Goal: Book appointment/travel/reservation

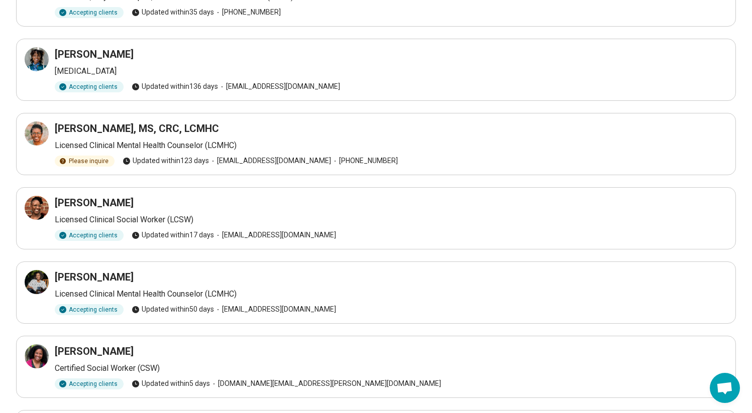
scroll to position [336, 0]
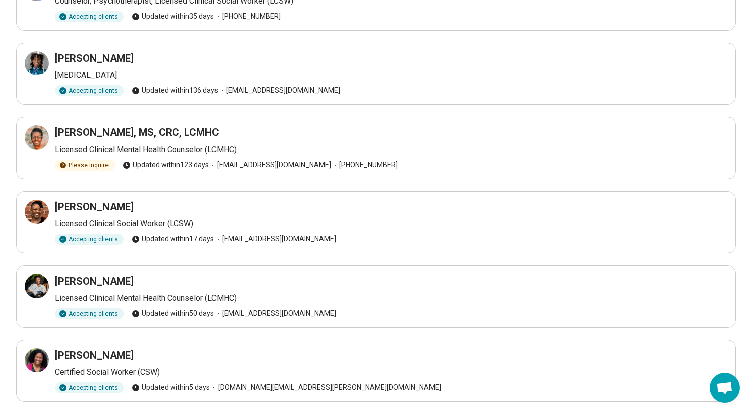
click at [76, 60] on h3 "Asia Amos" at bounding box center [94, 58] width 79 height 14
click at [67, 56] on h3 "Asia Amos" at bounding box center [94, 58] width 79 height 14
click at [81, 77] on p "Psychologist" at bounding box center [391, 75] width 673 height 12
click at [25, 63] on div at bounding box center [37, 63] width 24 height 24
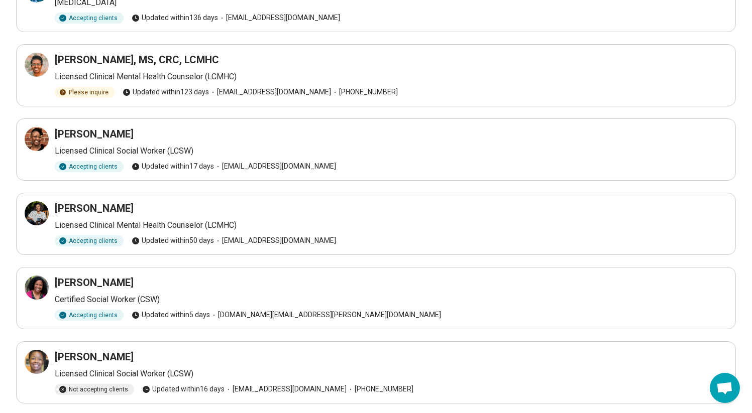
scroll to position [406, 0]
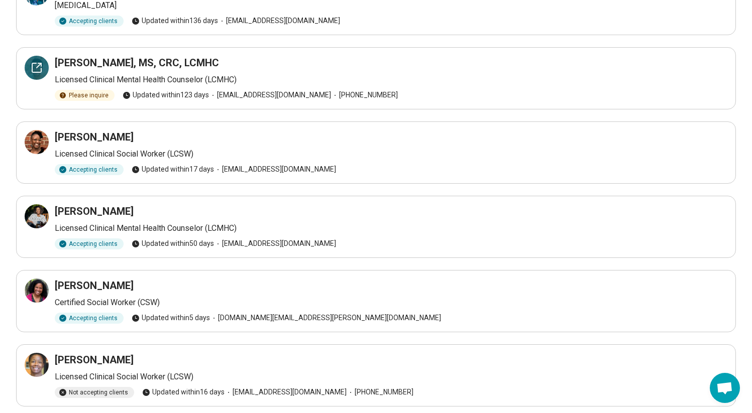
click at [39, 68] on icon at bounding box center [37, 68] width 12 height 12
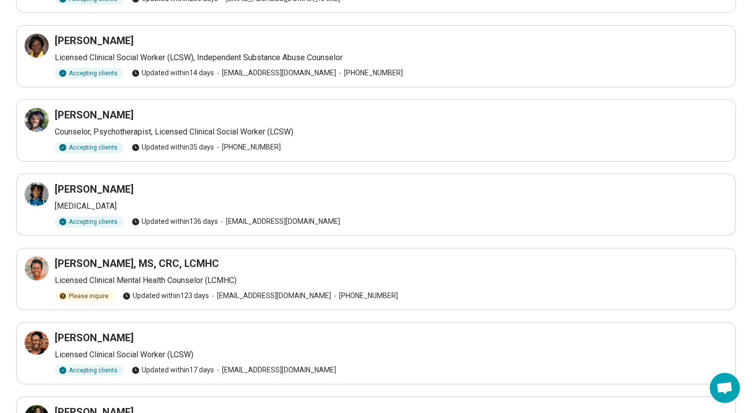
scroll to position [209, 0]
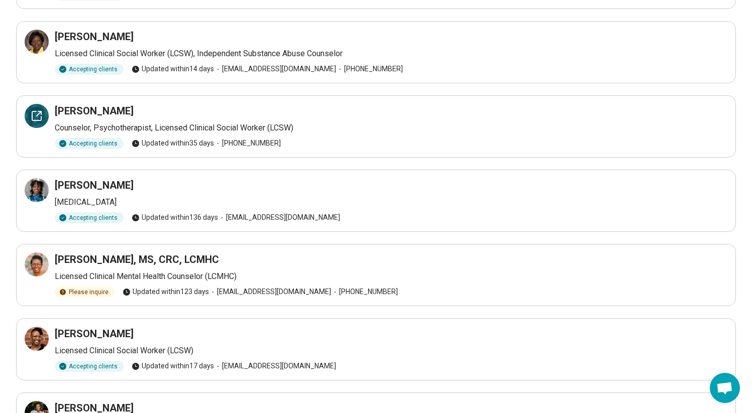
click at [40, 121] on icon at bounding box center [37, 116] width 12 height 12
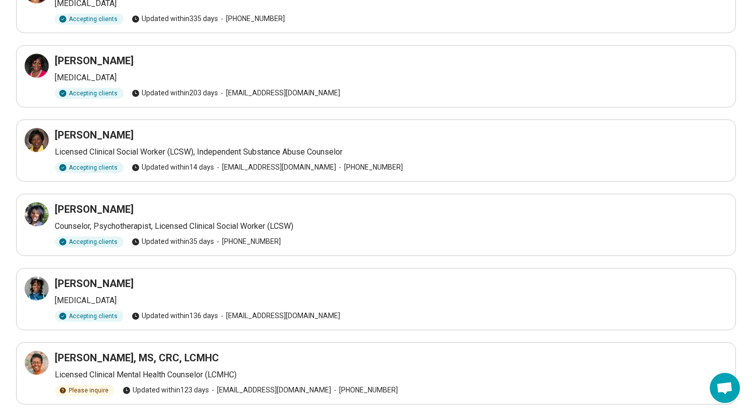
scroll to position [129, 0]
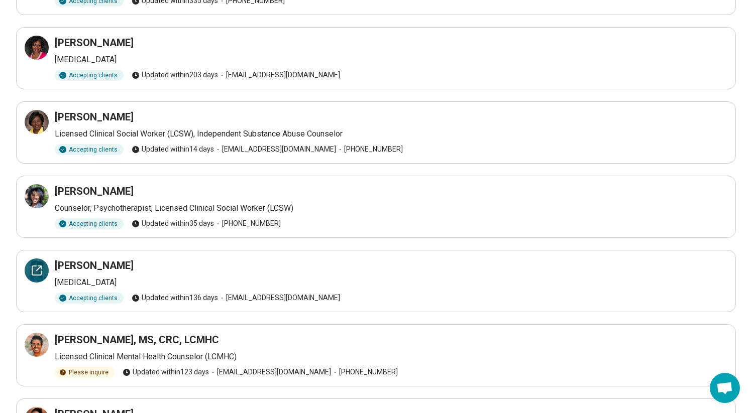
click at [40, 269] on icon at bounding box center [37, 271] width 12 height 12
click at [37, 344] on icon at bounding box center [39, 343] width 5 height 5
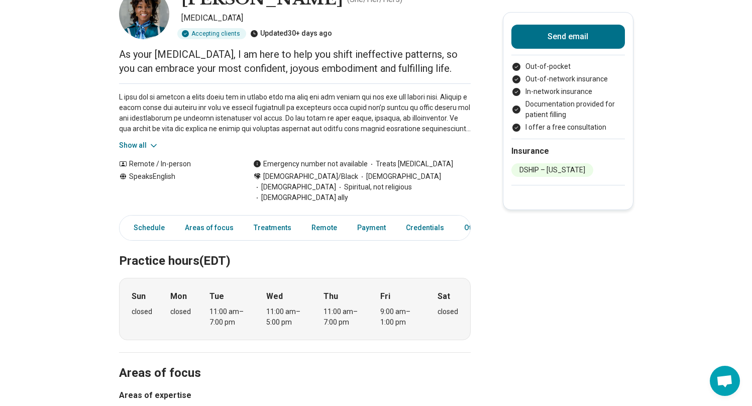
scroll to position [72, 0]
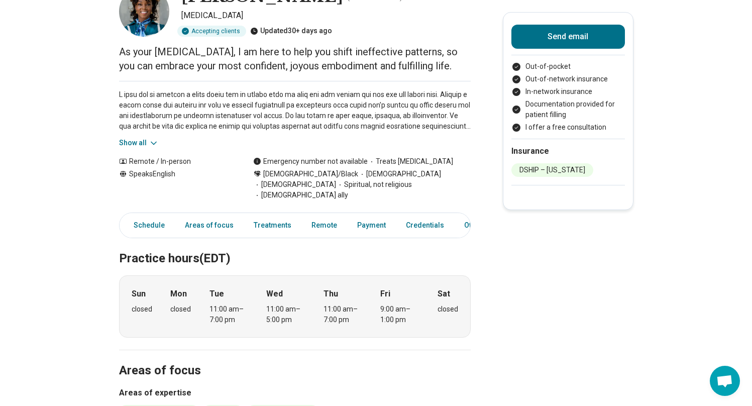
click at [152, 136] on div "Show all" at bounding box center [295, 114] width 352 height 67
click at [152, 140] on icon at bounding box center [154, 143] width 10 height 10
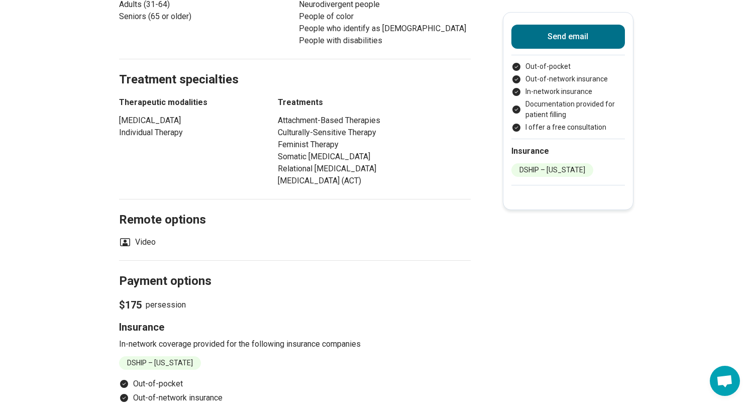
scroll to position [653, 0]
drag, startPoint x: 759, startPoint y: 112, endPoint x: 759, endPoint y: 175, distance: 63.3
click at [752, 175] on html "powered by Find a Therapist Mental Health Conditions ADHD Anxiety Anorexia Auti…" at bounding box center [376, 341] width 752 height 1989
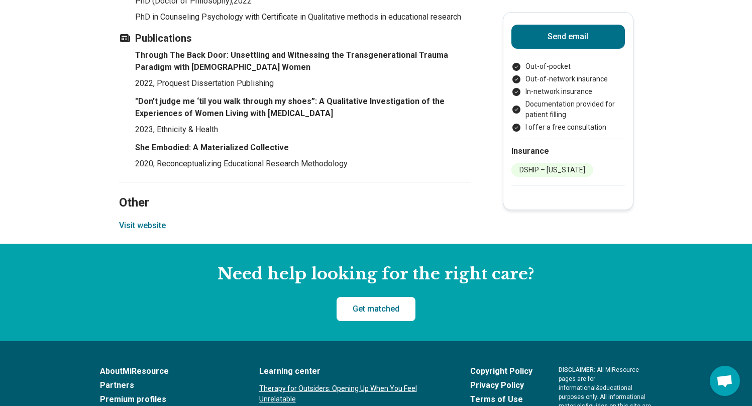
scroll to position [1417, 0]
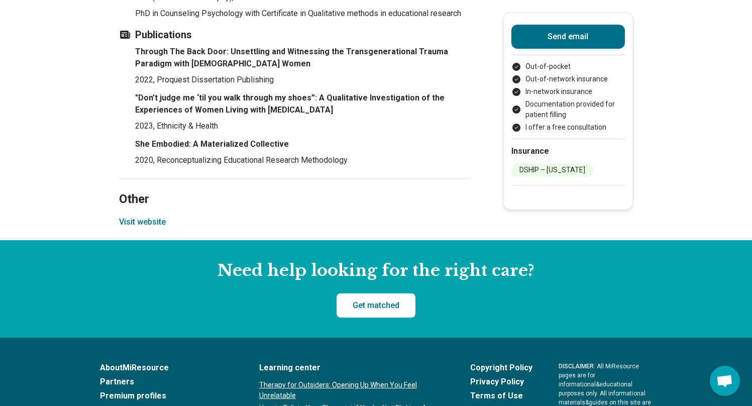
click at [143, 216] on button "Visit website" at bounding box center [142, 222] width 47 height 12
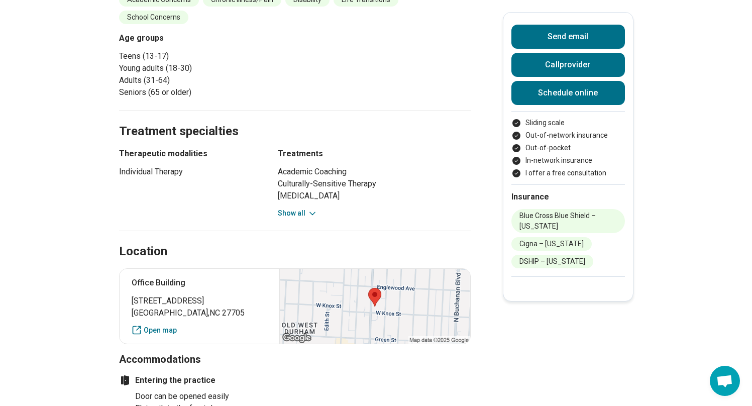
scroll to position [390, 0]
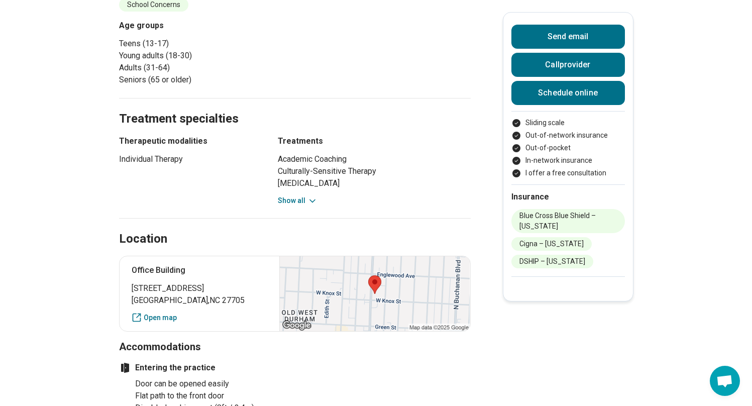
click at [312, 196] on icon at bounding box center [312, 201] width 10 height 10
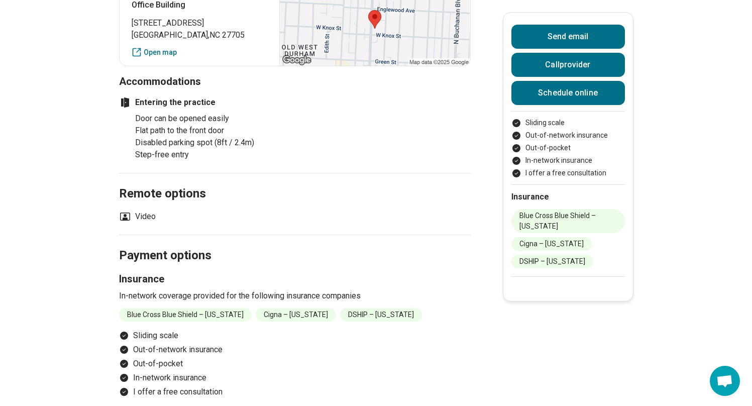
scroll to position [472, 0]
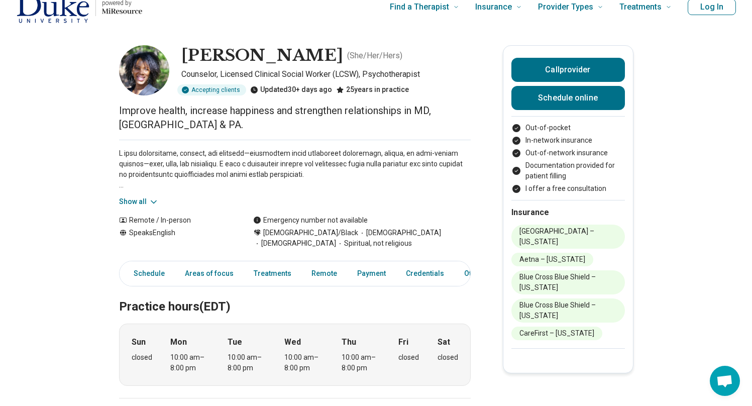
scroll to position [19, 0]
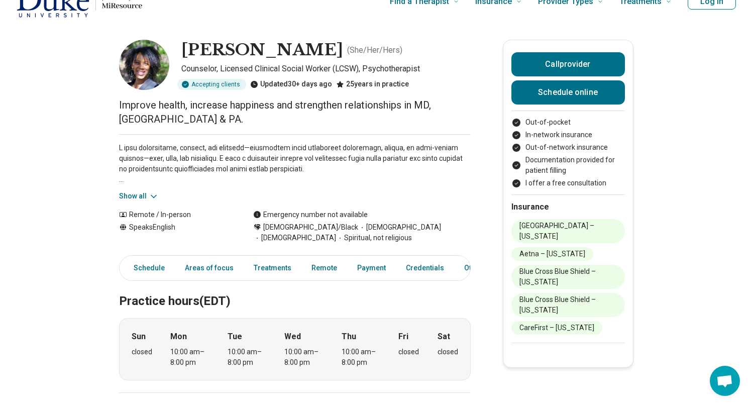
click at [148, 194] on button "Show all" at bounding box center [139, 196] width 40 height 11
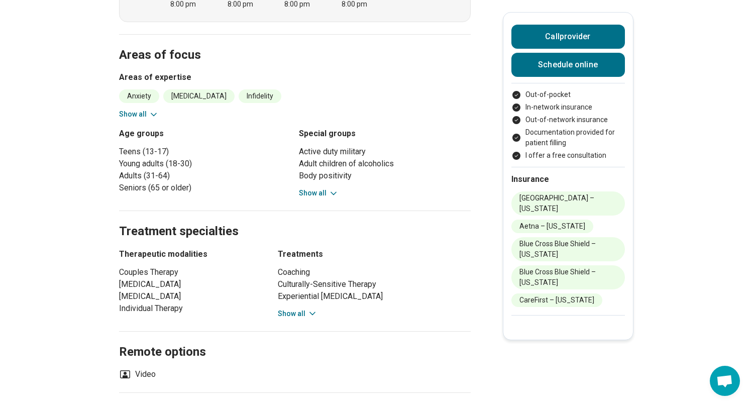
scroll to position [540, 0]
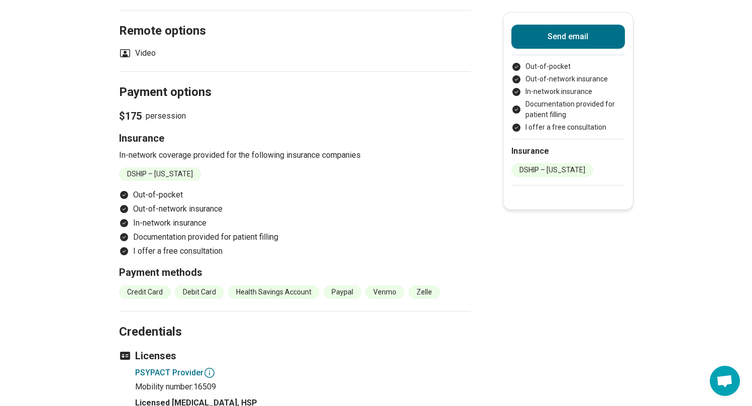
scroll to position [677, 0]
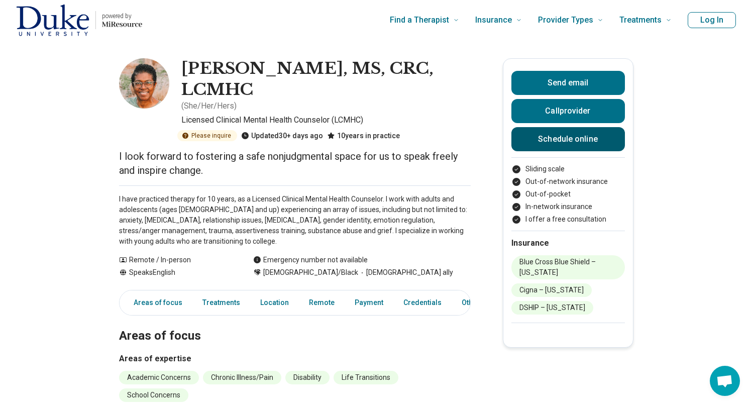
click at [575, 141] on link "Schedule online" at bounding box center [568, 139] width 114 height 24
